Goal: Task Accomplishment & Management: Complete application form

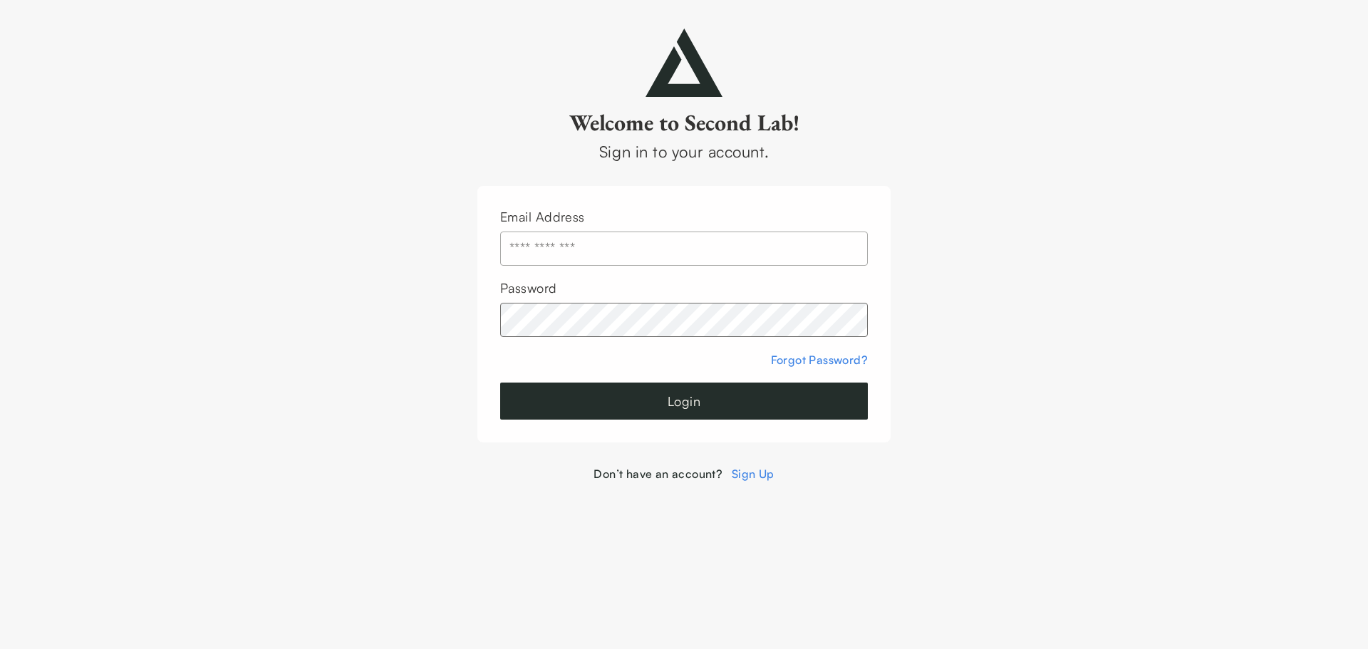
click at [772, 246] on input "text" at bounding box center [684, 249] width 368 height 34
type input "**********"
click at [692, 405] on button "Login" at bounding box center [684, 401] width 368 height 37
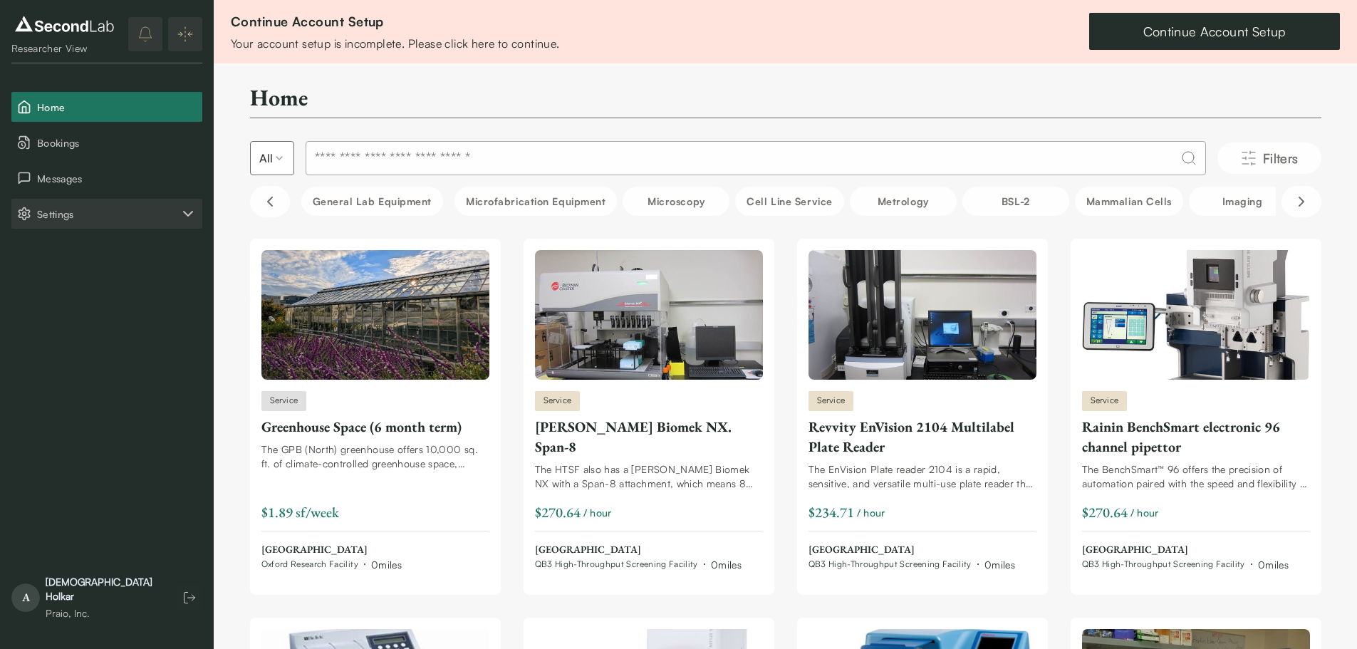
click at [63, 209] on span "Settings" at bounding box center [108, 214] width 142 height 15
click at [60, 209] on span "Settings" at bounding box center [108, 214] width 142 height 15
click at [1279, 35] on link "Continue Account Setup" at bounding box center [1214, 31] width 251 height 37
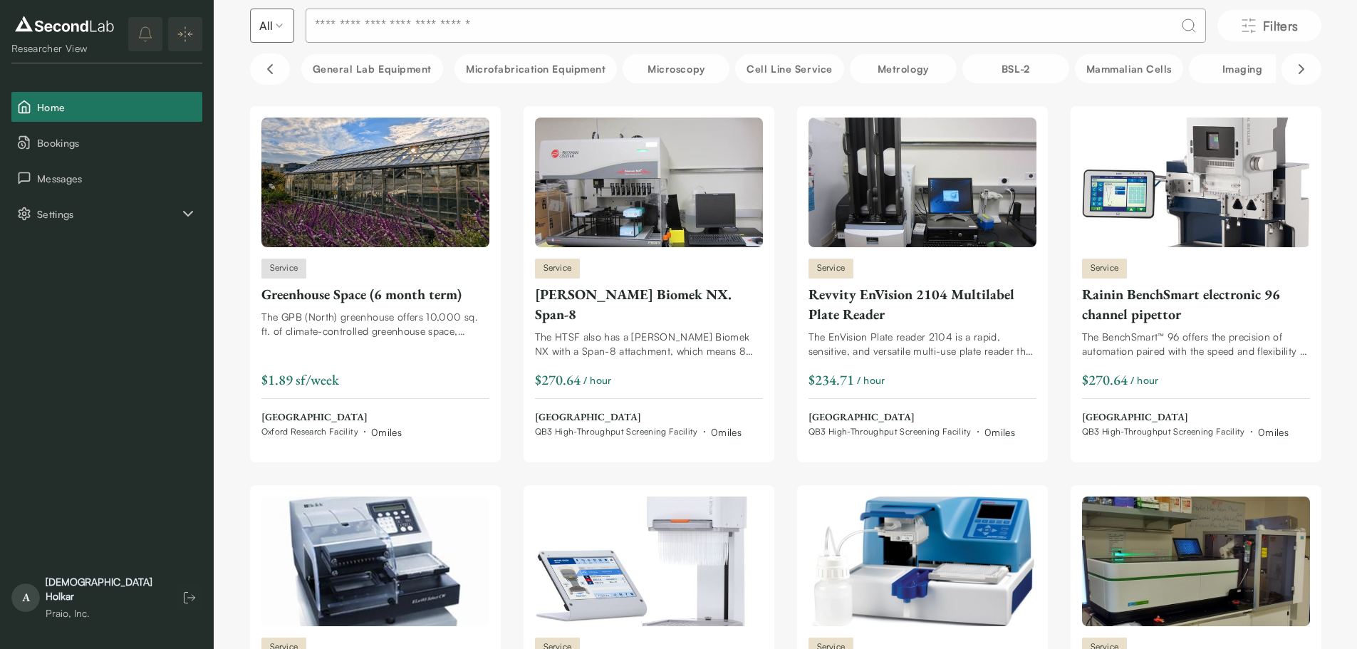
scroll to position [142, 0]
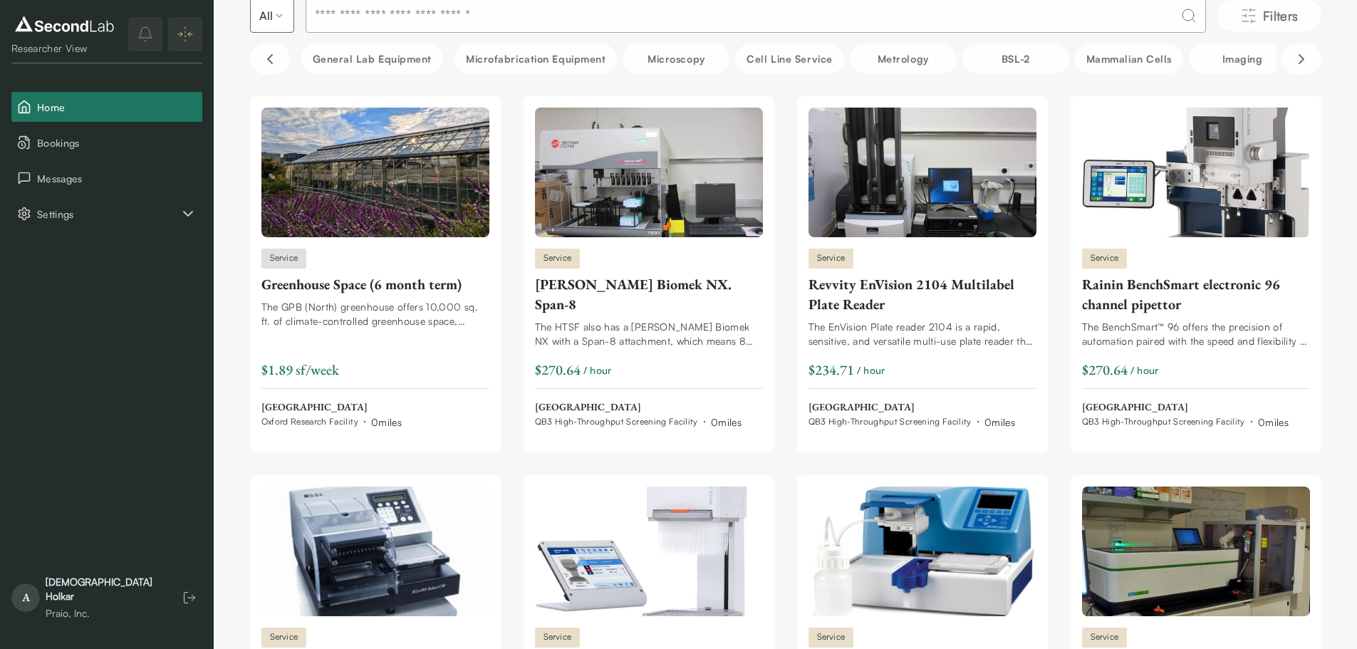
click at [47, 601] on div "[PERSON_NAME]" at bounding box center [104, 589] width 117 height 28
click at [88, 611] on div "Praio, Inc." at bounding box center [104, 613] width 117 height 14
click at [36, 607] on span "A" at bounding box center [25, 597] width 28 height 28
click at [100, 596] on div "[PERSON_NAME]" at bounding box center [104, 589] width 117 height 28
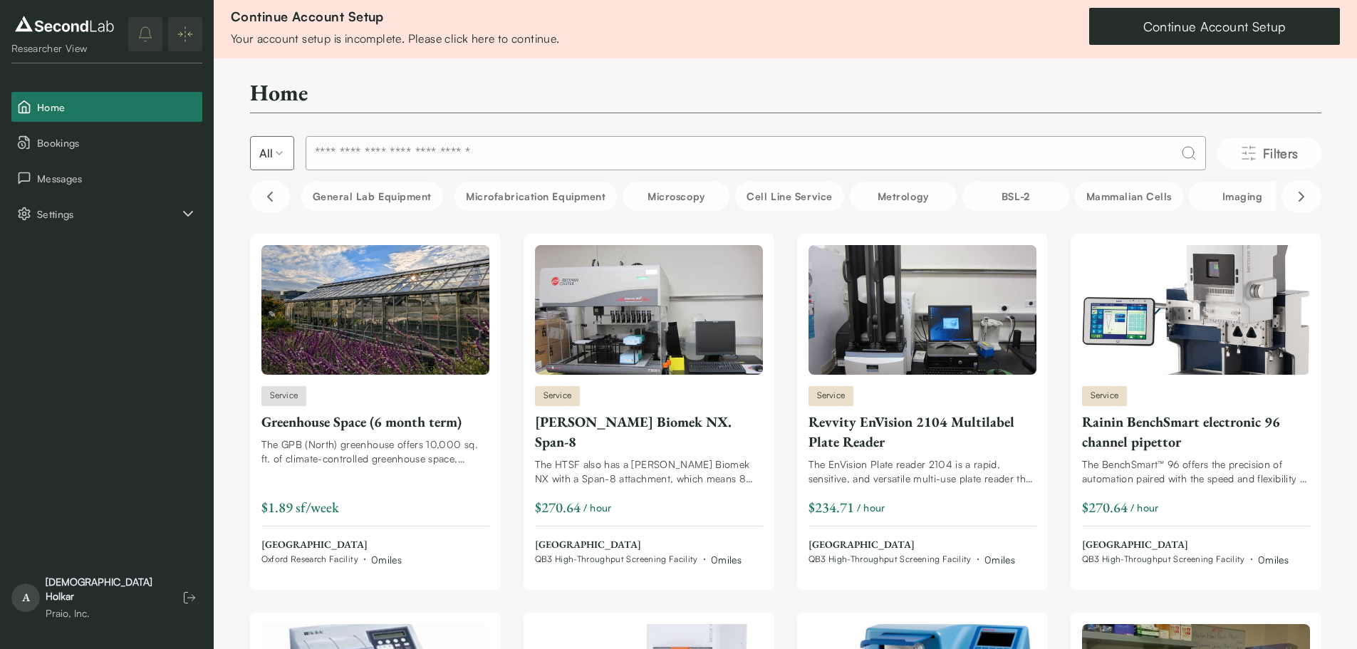
scroll to position [0, 0]
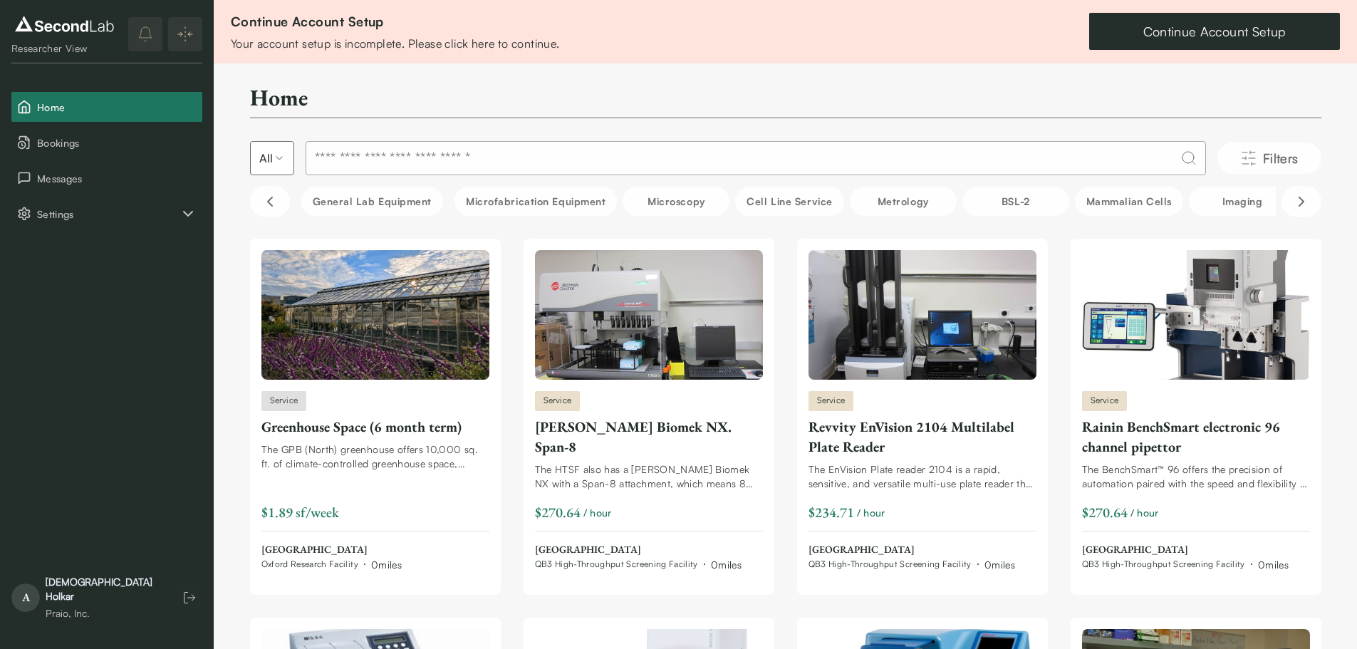
click at [722, 37] on div "Continue Account Setup Your account setup is incomplete. Please click here to c…" at bounding box center [785, 31] width 1143 height 63
click at [1205, 27] on link "Continue Account Setup" at bounding box center [1214, 31] width 251 height 37
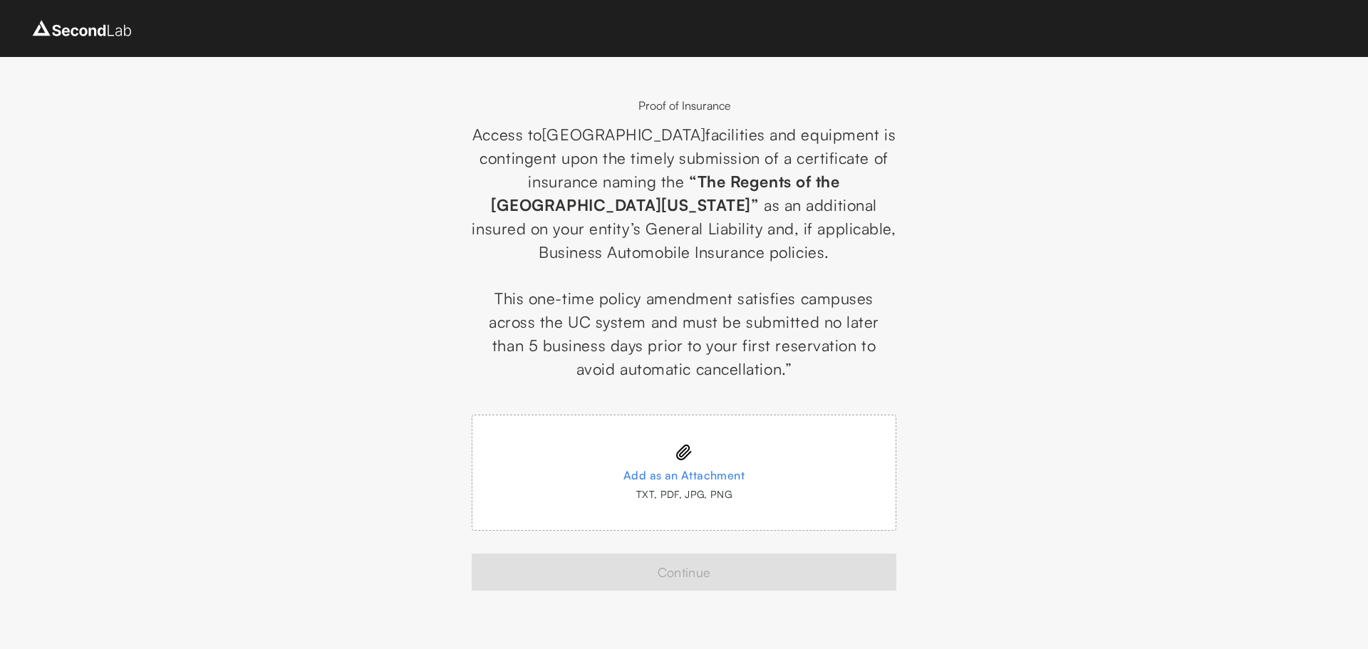
click at [730, 445] on div at bounding box center [684, 452] width 366 height 17
click at [0, 0] on input "Add as an Attachment TXT, PDF, JPG, PNG" at bounding box center [0, 0] width 0 height 0
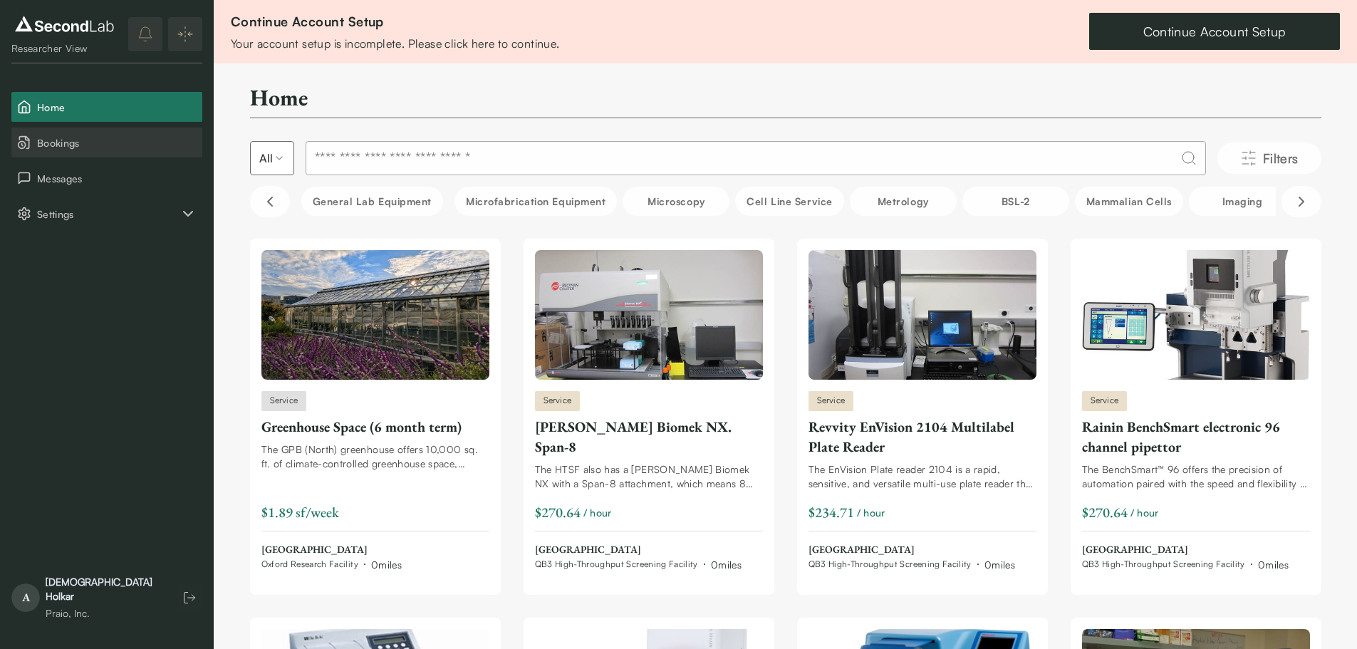
click at [105, 141] on span "Bookings" at bounding box center [117, 142] width 160 height 15
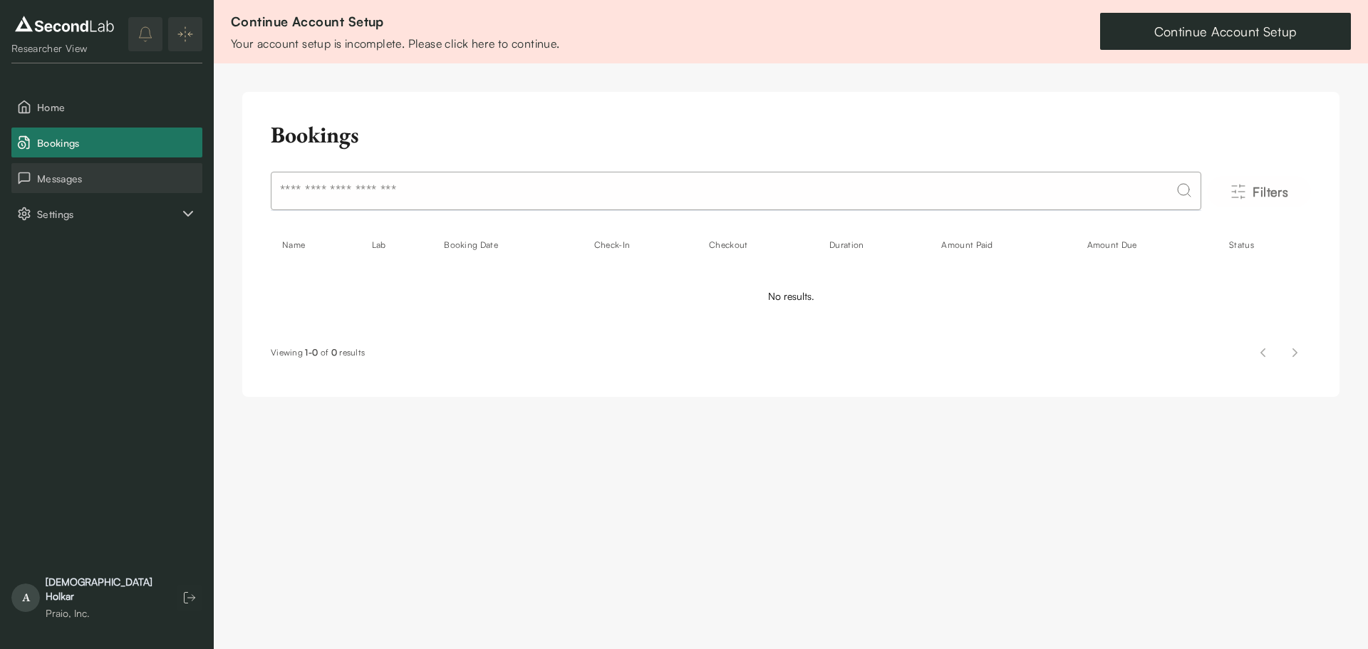
click at [63, 173] on span "Messages" at bounding box center [117, 178] width 160 height 15
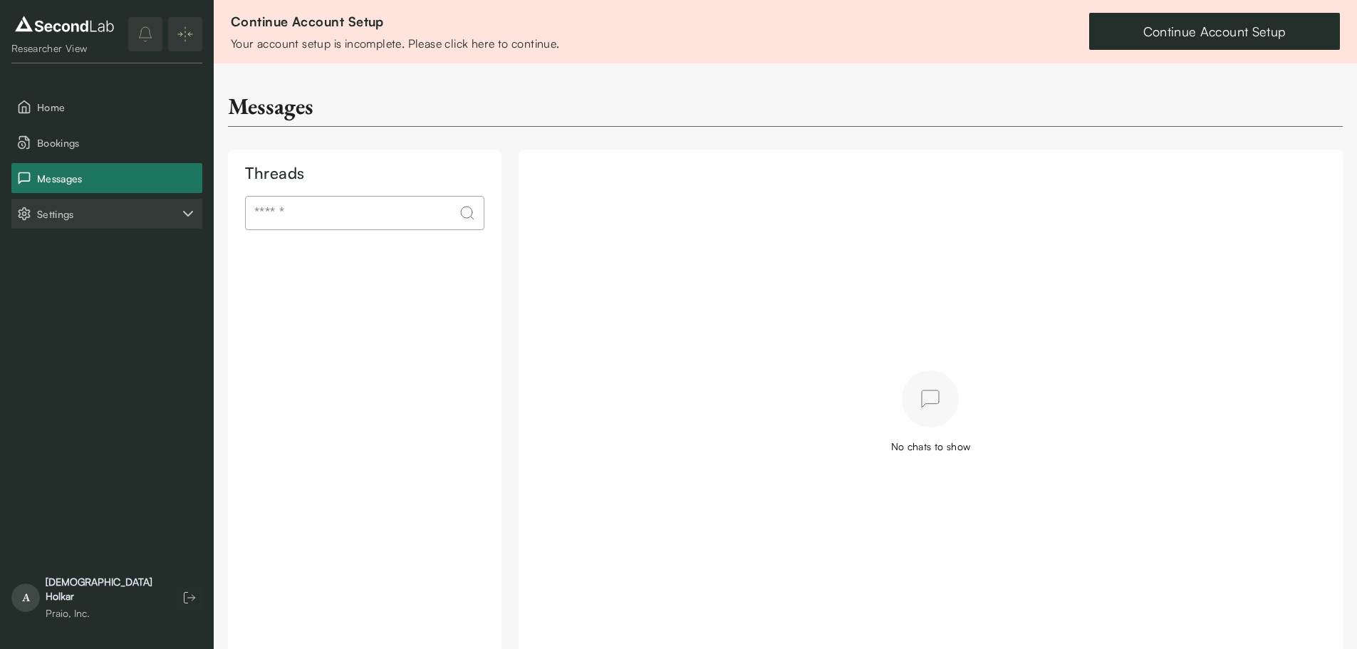
click at [142, 215] on span "Settings" at bounding box center [108, 214] width 142 height 15
click at [67, 260] on button "Company" at bounding box center [106, 249] width 191 height 30
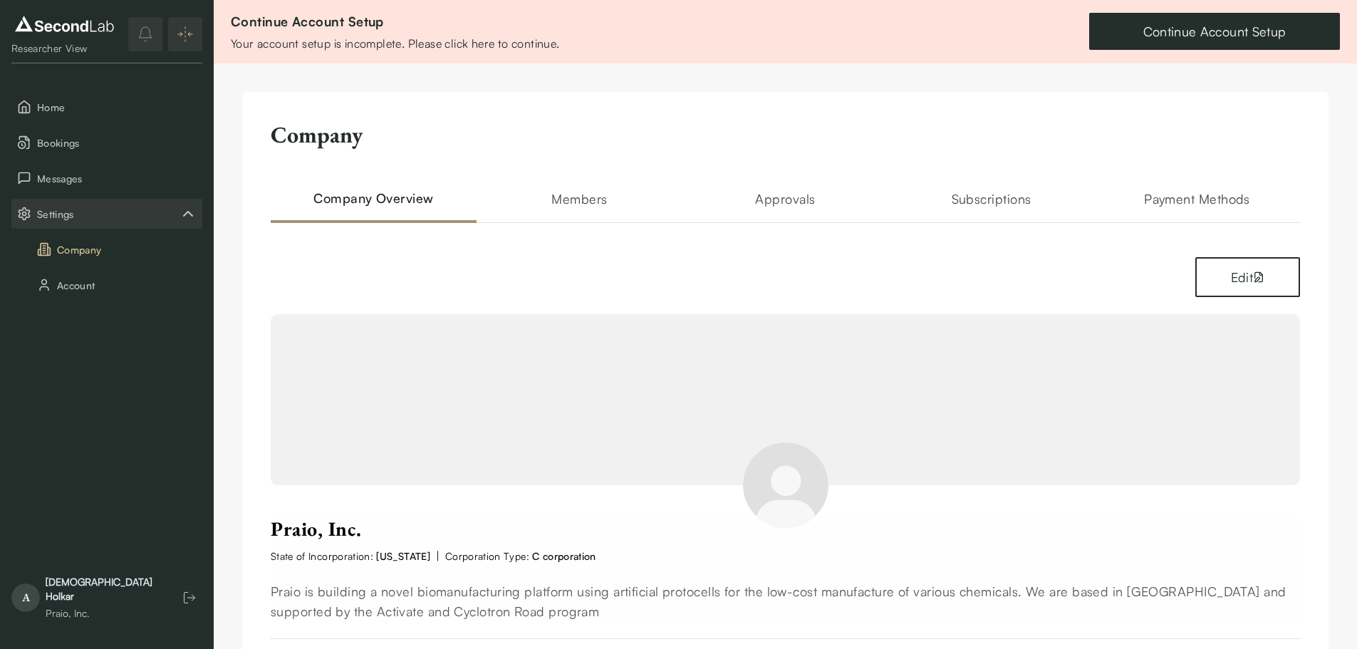
click at [573, 199] on h2 "Members" at bounding box center [580, 206] width 206 height 34
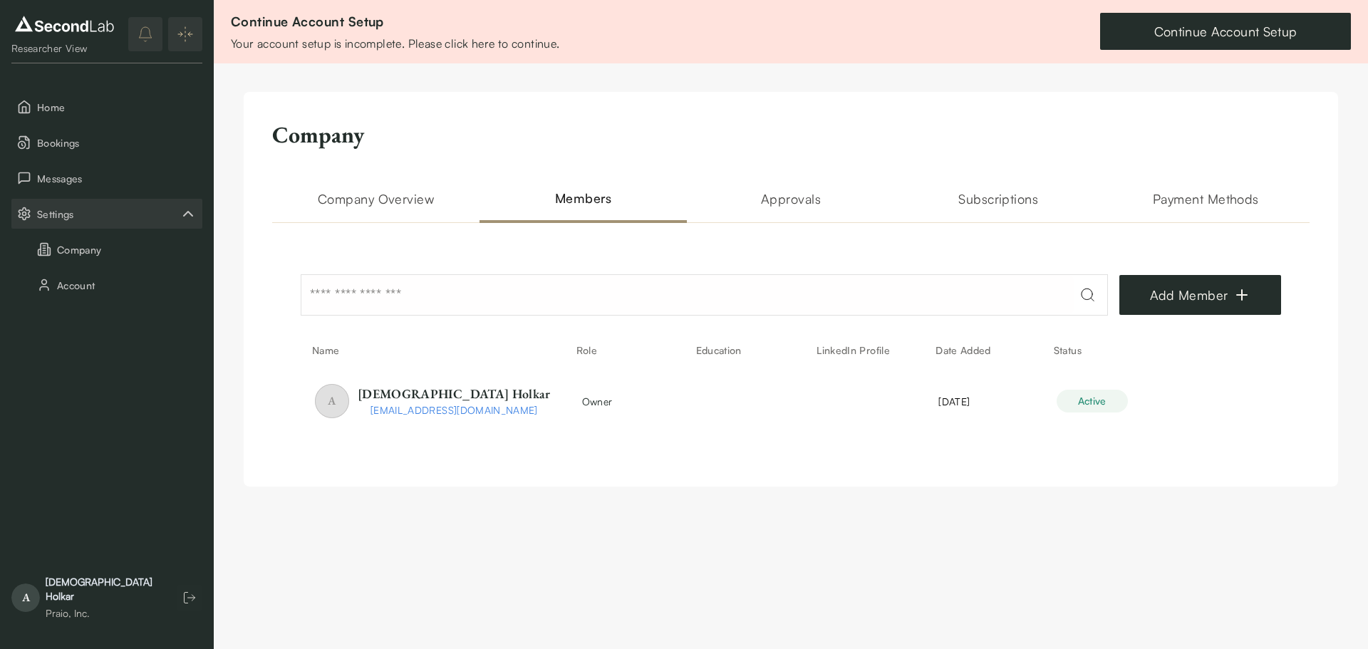
click at [769, 207] on h2 "Approvals" at bounding box center [790, 206] width 207 height 34
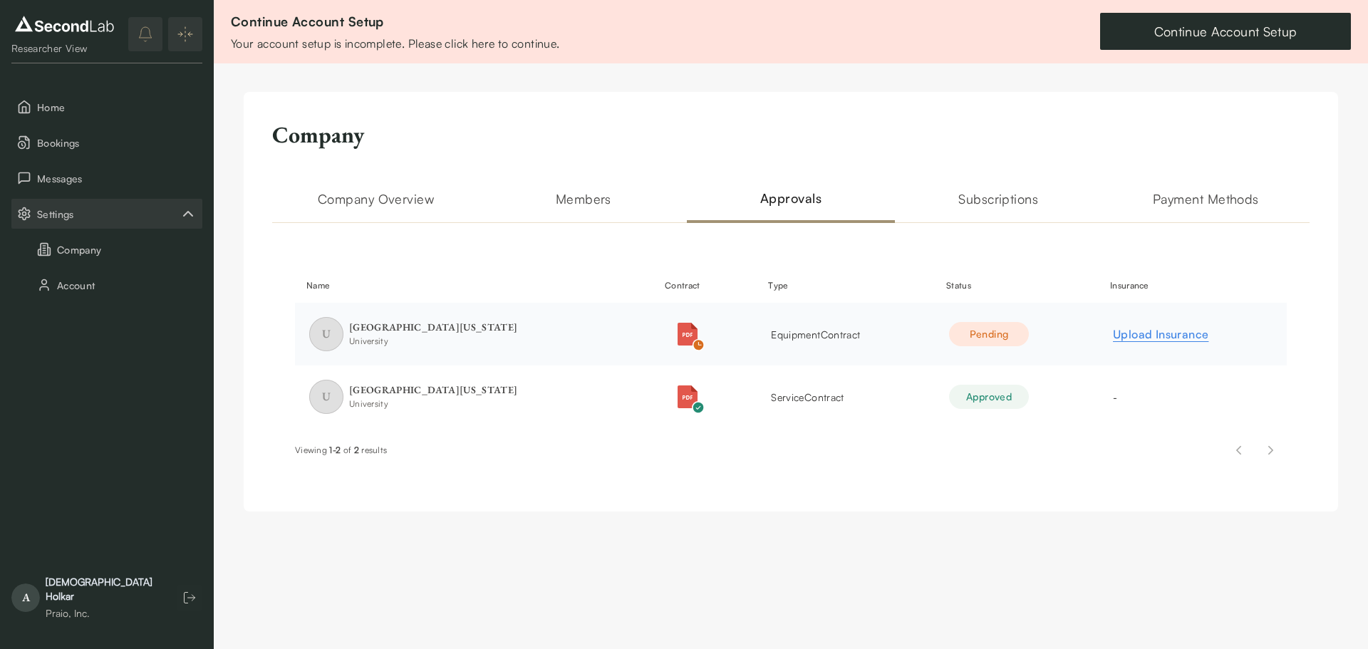
click at [790, 337] on span "equipment Contract" at bounding box center [815, 334] width 89 height 12
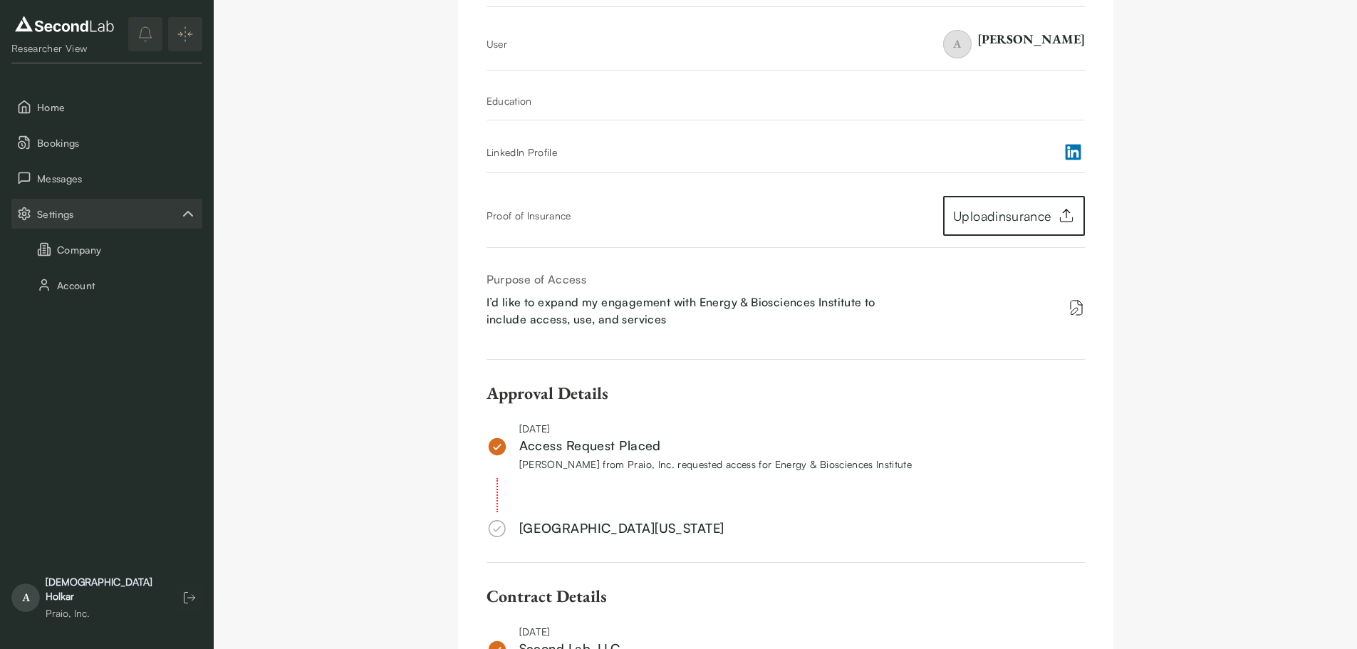
scroll to position [641, 0]
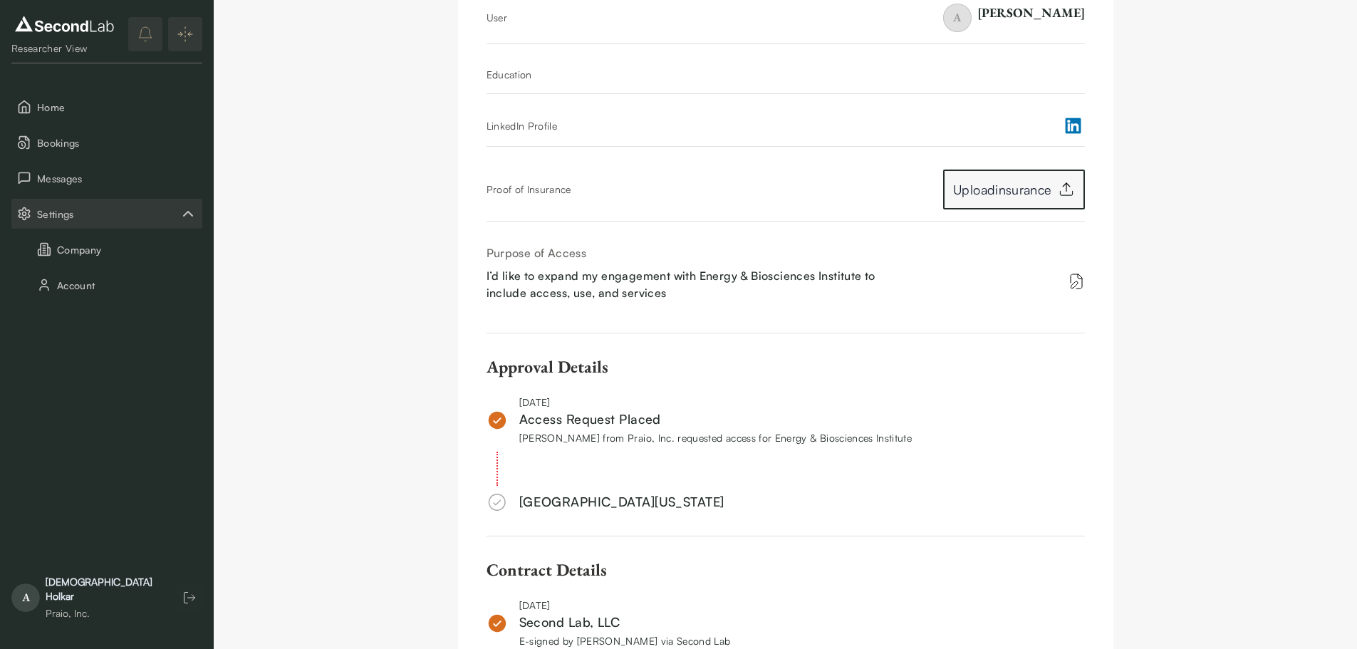
click at [1006, 196] on label "Upload insurance" at bounding box center [1013, 190] width 121 height 20
click at [0, 0] on input "Upload insurance" at bounding box center [0, 0] width 0 height 0
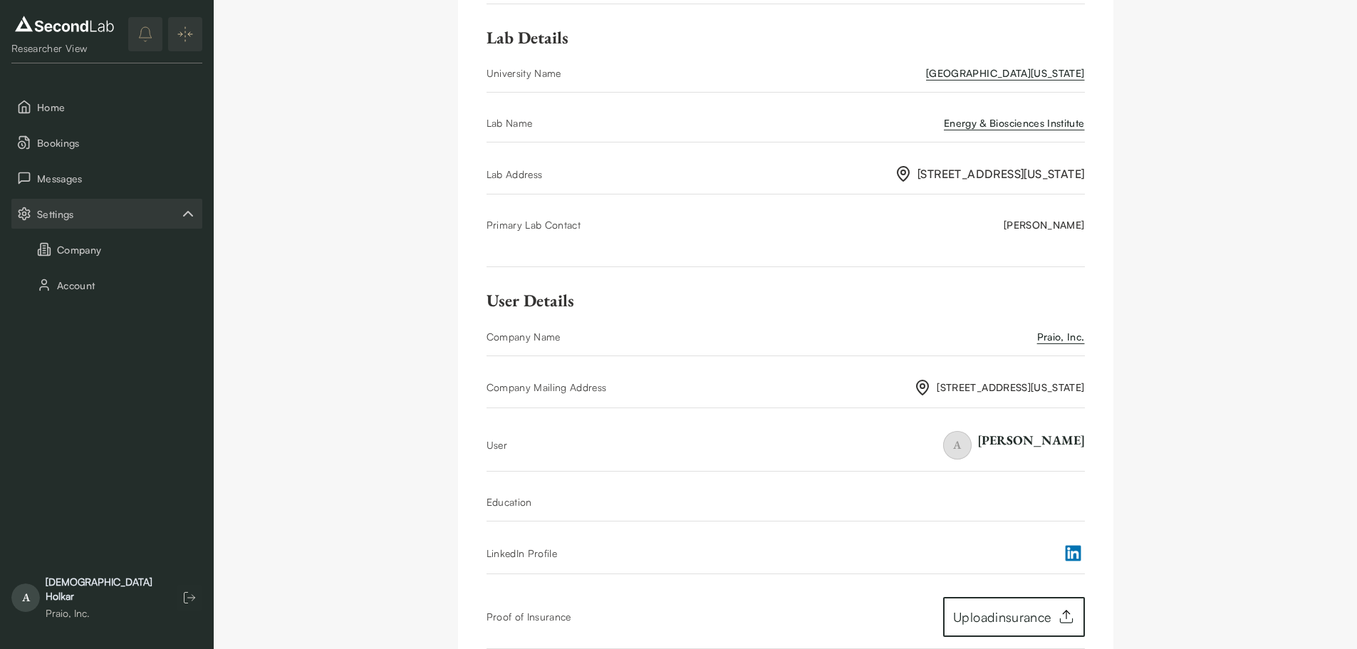
scroll to position [0, 0]
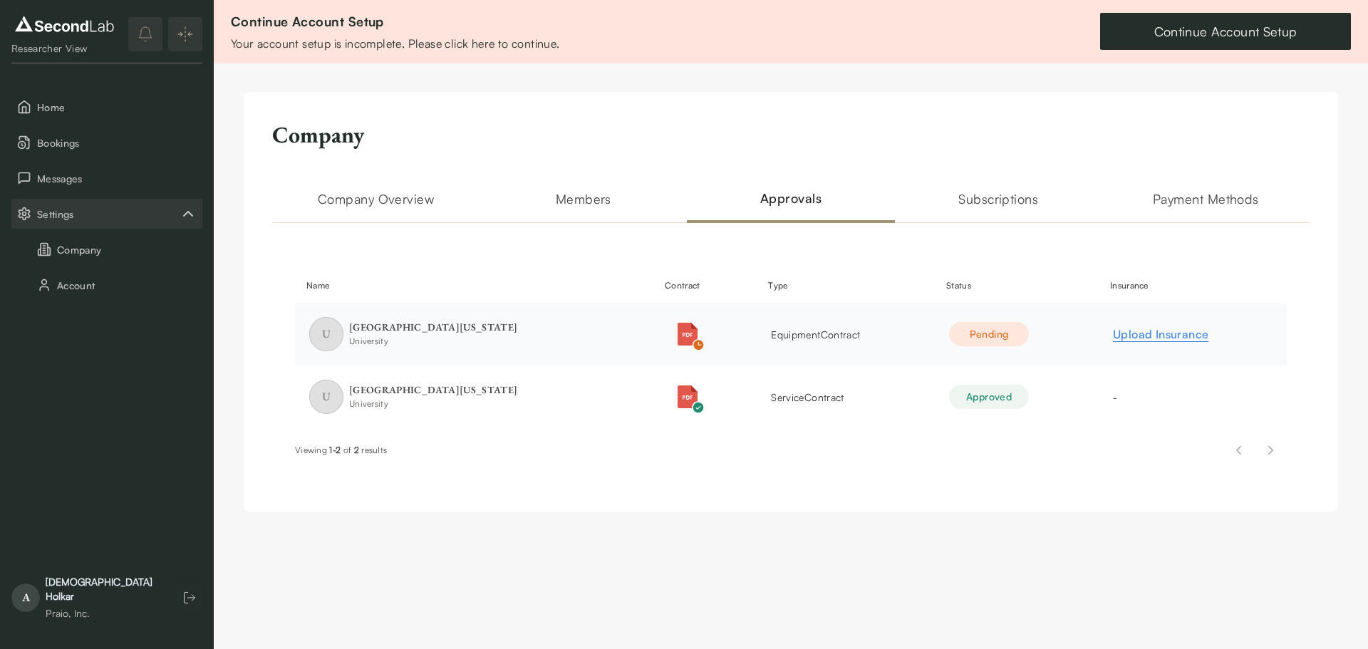
click at [970, 326] on div "Pending" at bounding box center [989, 334] width 80 height 24
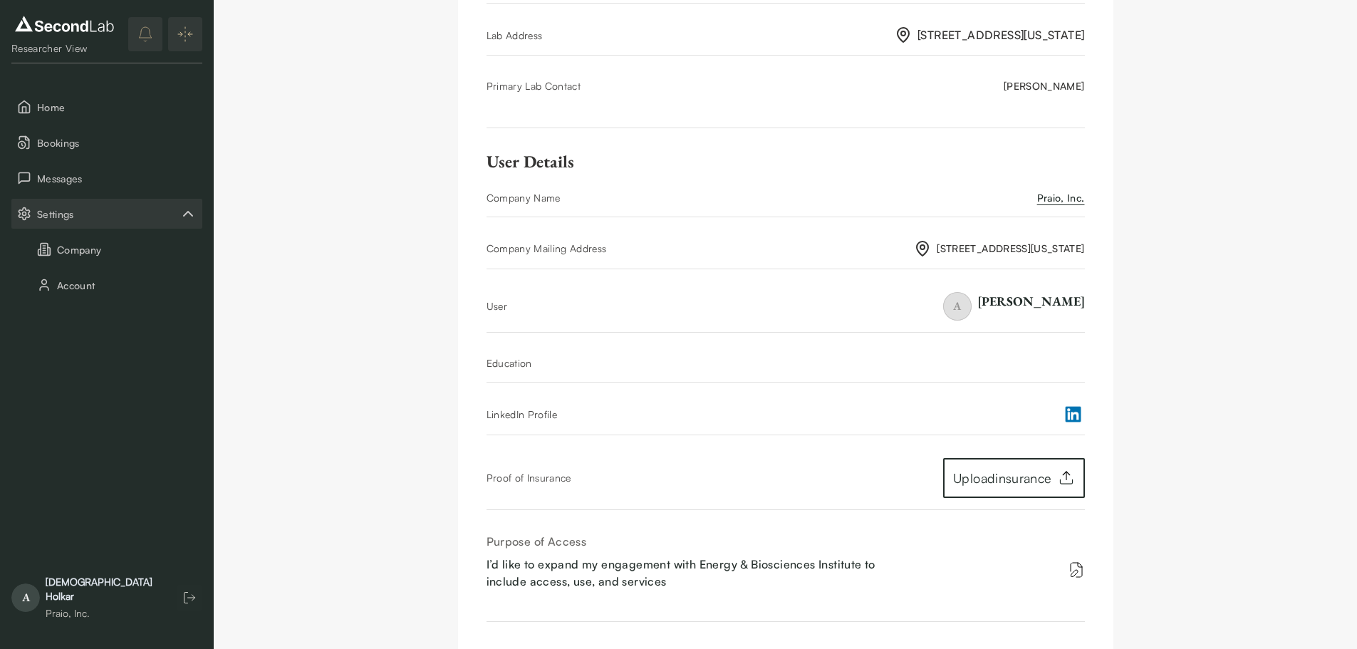
scroll to position [570, 0]
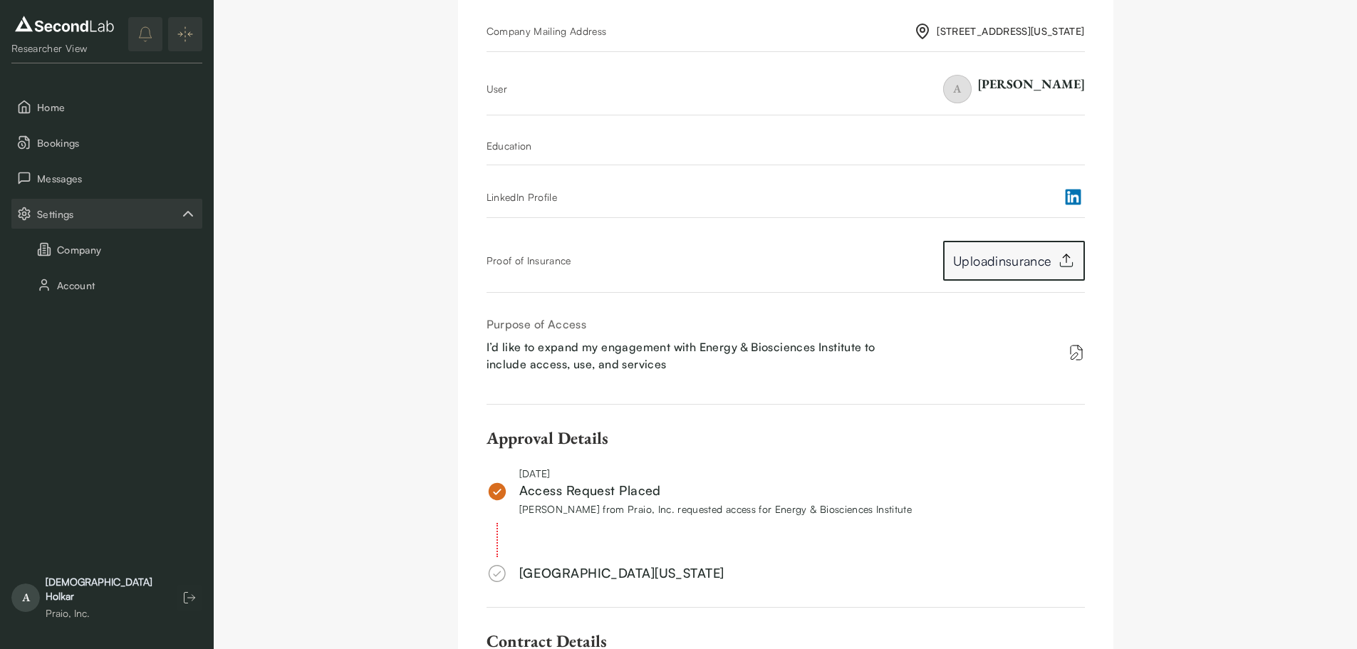
click at [978, 269] on label "Upload insurance" at bounding box center [1013, 261] width 121 height 20
click at [0, 0] on input "Upload insurance" at bounding box center [0, 0] width 0 height 0
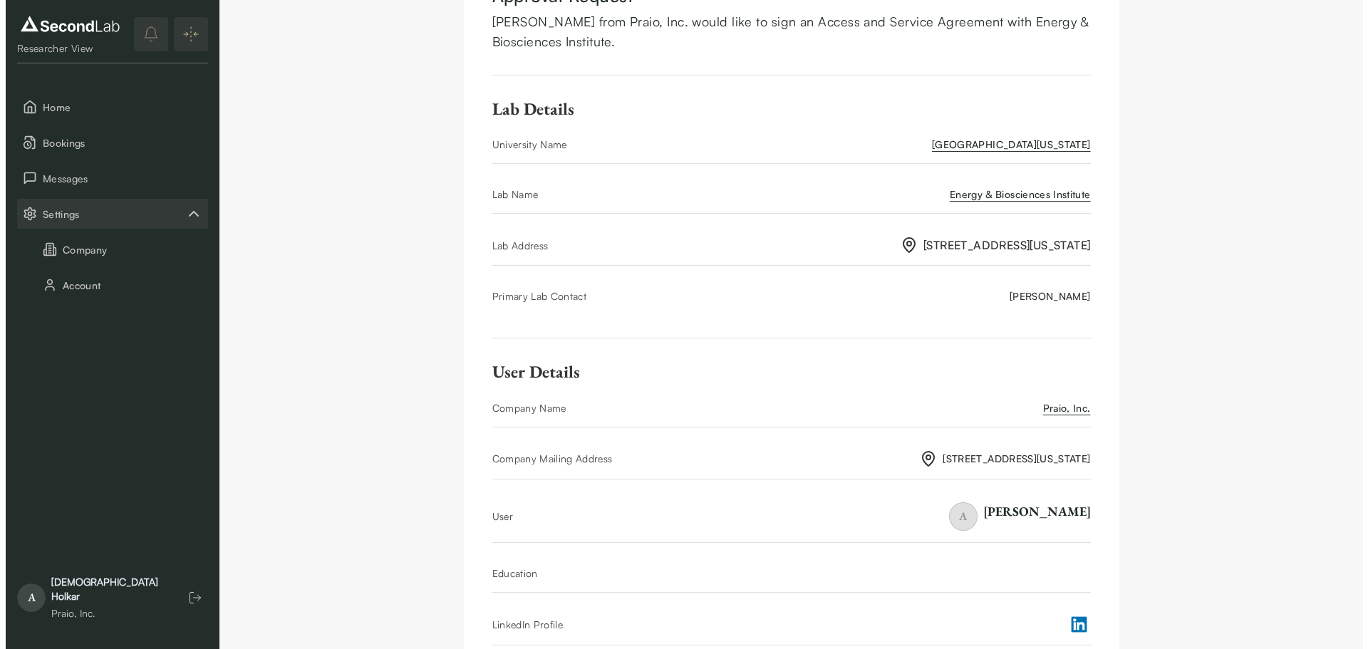
scroll to position [0, 0]
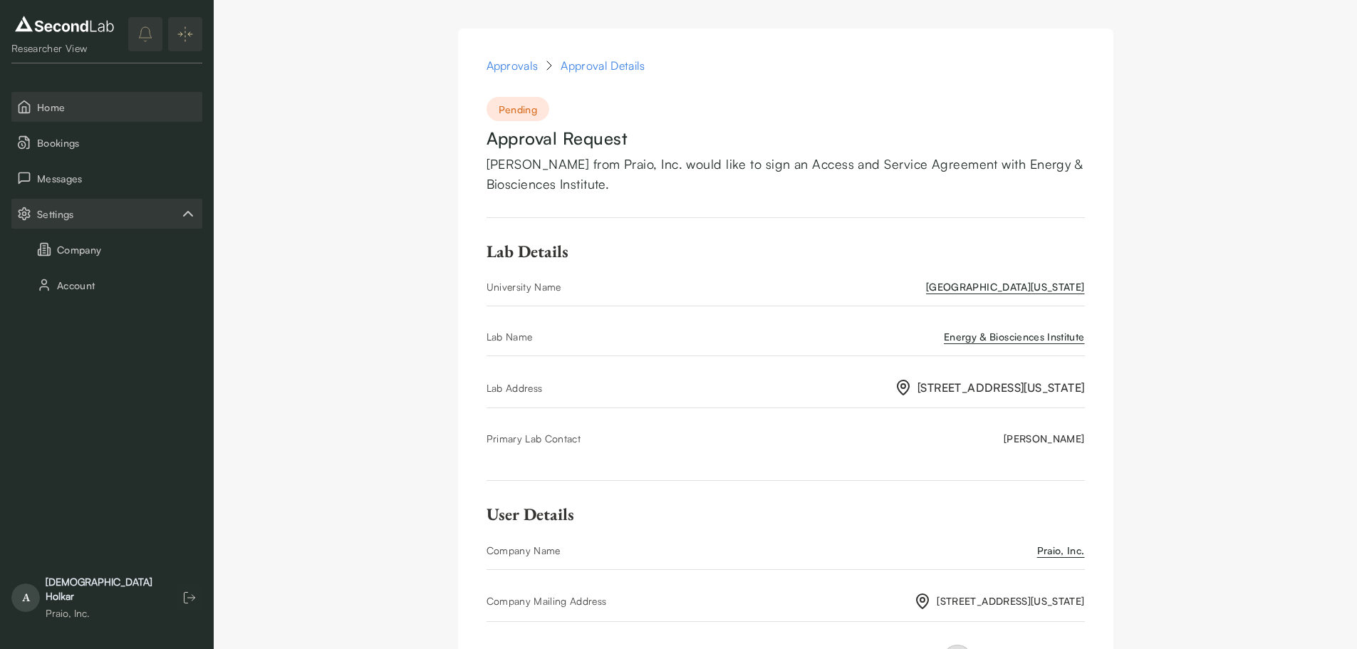
click at [135, 115] on button "Home" at bounding box center [106, 107] width 191 height 30
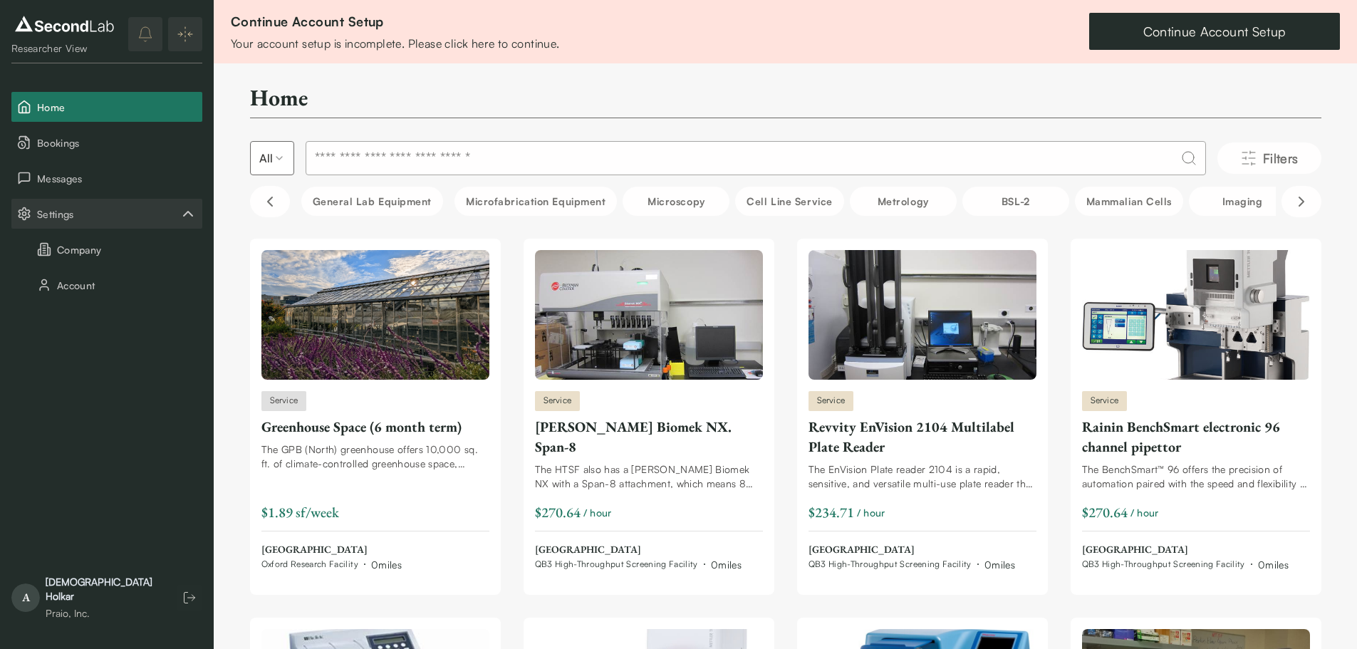
click at [1162, 36] on link "Continue Account Setup" at bounding box center [1214, 31] width 251 height 37
